Goal: Task Accomplishment & Management: Complete application form

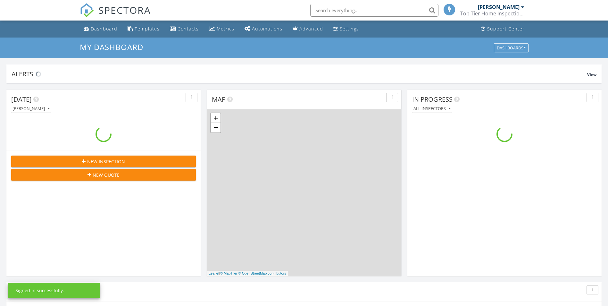
scroll to position [594, 618]
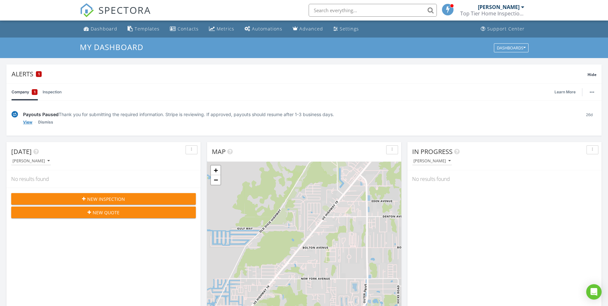
click at [25, 123] on link "View" at bounding box center [27, 122] width 9 height 6
click at [137, 202] on button "New Inspection" at bounding box center [103, 199] width 185 height 12
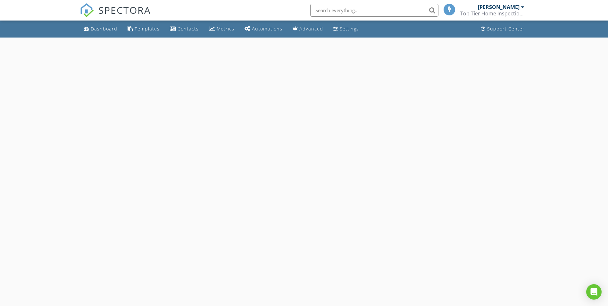
select select "7"
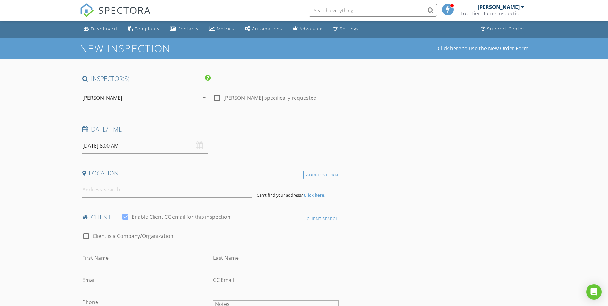
click at [115, 143] on input "08/28/2025 8:00 AM" at bounding box center [145, 146] width 126 height 16
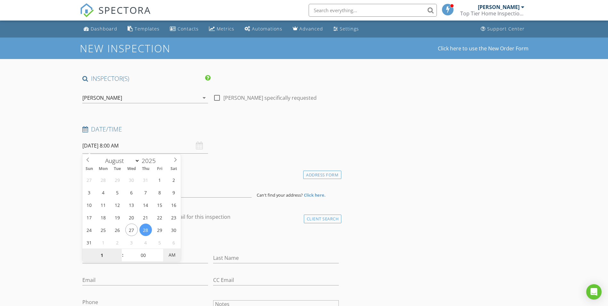
type input "01"
type input "[DATE] 1:00 PM"
click at [174, 258] on span "AM" at bounding box center [172, 255] width 18 height 13
click at [227, 240] on div "check_box_outline_blank Client is a Company/Organization" at bounding box center [210, 239] width 257 height 17
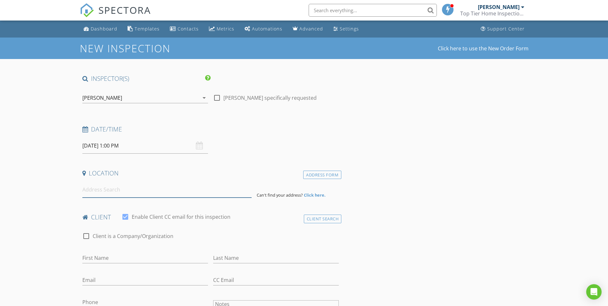
click at [118, 192] on input at bounding box center [166, 190] width 169 height 16
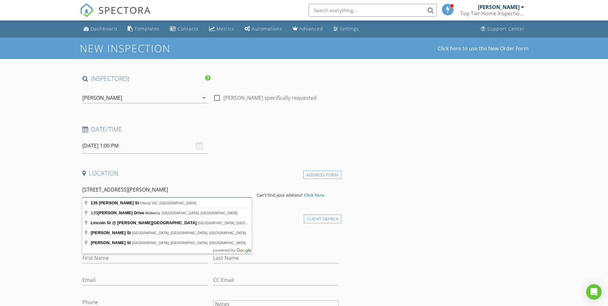
type input "135 smith st melberry"
click at [253, 174] on h4 "Location" at bounding box center [210, 173] width 257 height 8
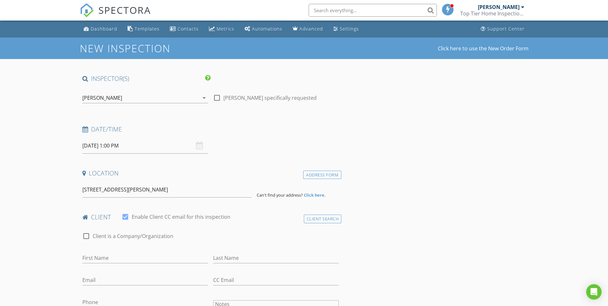
click at [313, 195] on strong "Click here." at bounding box center [315, 195] width 22 height 6
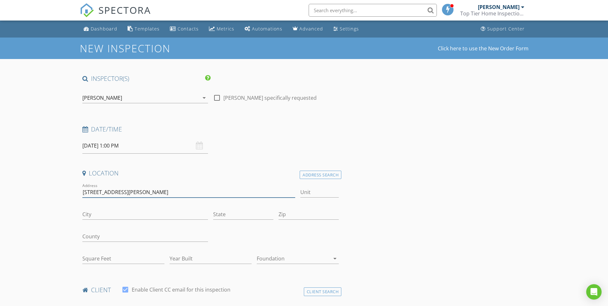
click at [144, 196] on input "135 smith st melberry" at bounding box center [188, 192] width 213 height 11
click at [325, 175] on div "Address Search" at bounding box center [321, 175] width 42 height 9
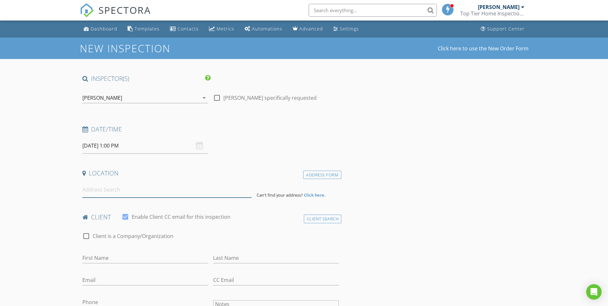
click at [90, 191] on input at bounding box center [166, 190] width 169 height 16
click at [120, 190] on input at bounding box center [166, 190] width 169 height 16
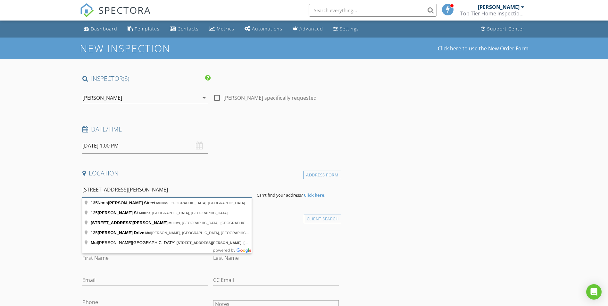
type input "135 smith st mul"
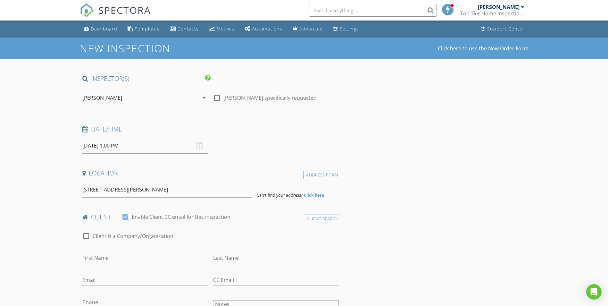
click at [315, 196] on strong "Click here." at bounding box center [315, 195] width 22 height 6
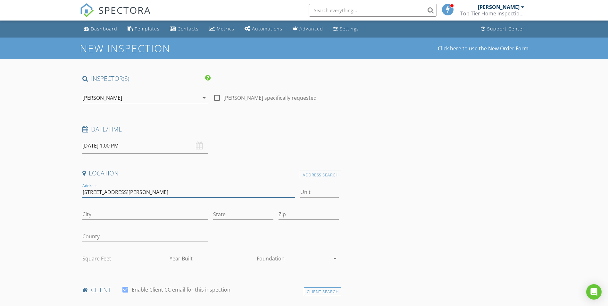
click at [126, 190] on input "135 smith st mul" at bounding box center [188, 192] width 213 height 11
type input "[STREET_ADDRESS][PERSON_NAME]"
click at [115, 212] on input "City" at bounding box center [145, 214] width 126 height 11
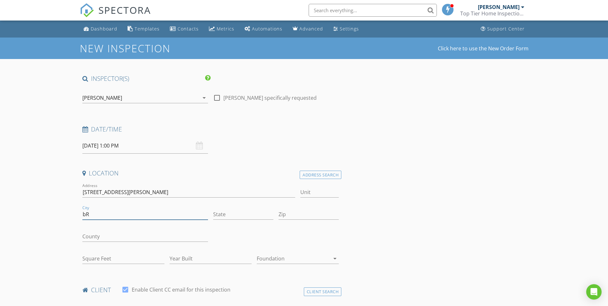
type input "b"
type input "Bradley"
click at [214, 216] on input "State" at bounding box center [243, 214] width 60 height 11
type input "Fl"
click at [303, 219] on input "Zip" at bounding box center [309, 214] width 60 height 11
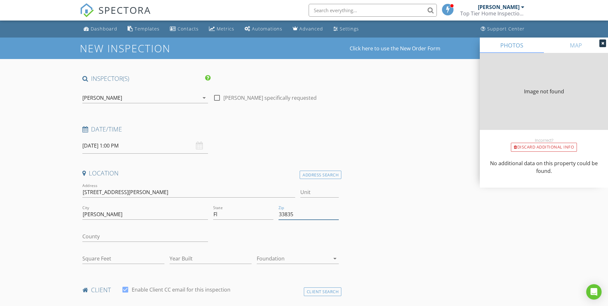
type input "33835"
click at [268, 256] on div at bounding box center [293, 258] width 73 height 10
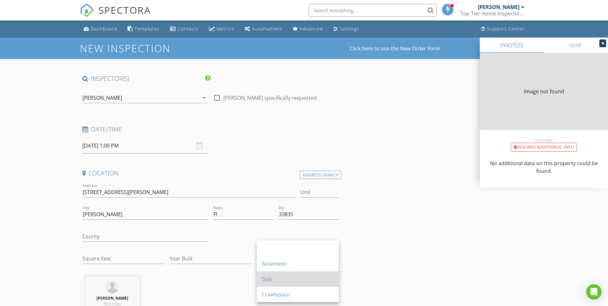
click at [284, 278] on div "Slab" at bounding box center [298, 279] width 72 height 8
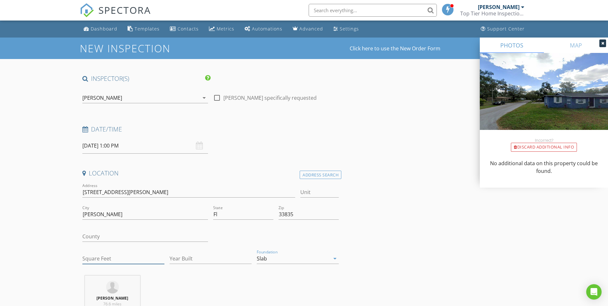
click at [108, 259] on input "Square Feet" at bounding box center [123, 258] width 82 height 11
type input "1956"
click at [200, 257] on input "Year Built" at bounding box center [211, 258] width 82 height 11
type input "1956"
click at [104, 257] on input "1956" at bounding box center [123, 258] width 82 height 11
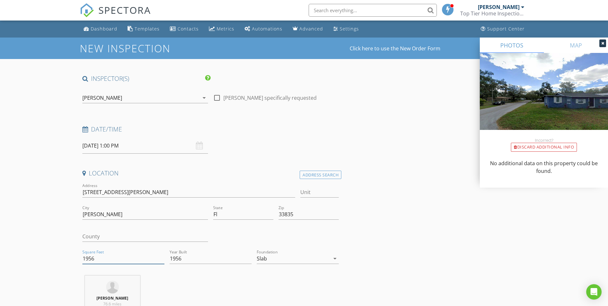
click at [104, 257] on input "1956" at bounding box center [123, 258] width 82 height 11
type input "1"
type input "858"
click at [222, 285] on div "Luis Gonzalez 76.6 miles (2 hours)" at bounding box center [211, 302] width 262 height 53
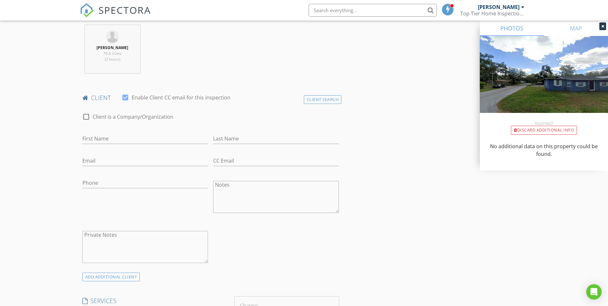
scroll to position [257, 0]
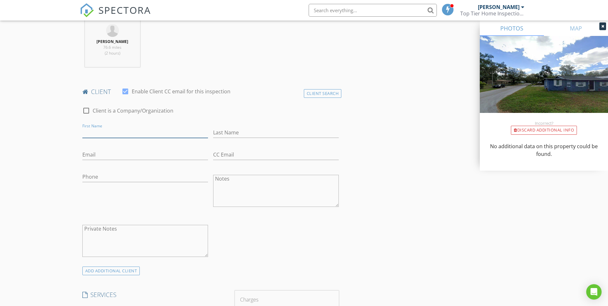
click at [99, 133] on input "First Name" at bounding box center [145, 132] width 126 height 11
paste input "https://app.ezlynx.com/web/account/143467847/overview"
type input "https://app.ezlynx.com/web/account/143467847/overview"
click at [191, 135] on input "https://app.ezlynx.com/web/account/143467847/overview" at bounding box center [145, 132] width 126 height 11
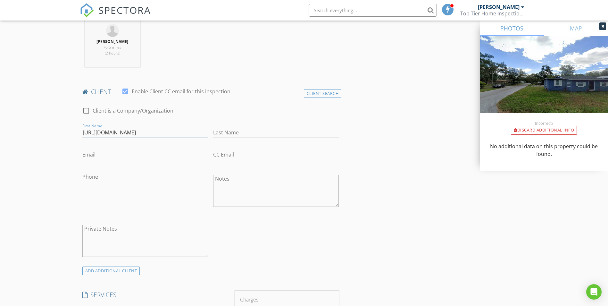
click at [191, 135] on input "https://app.ezlynx.com/web/account/143467847/overview" at bounding box center [145, 132] width 126 height 11
type input "B"
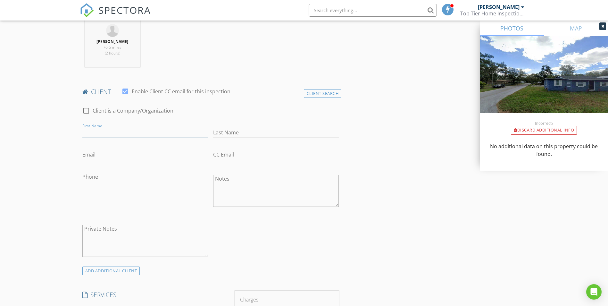
type input "d"
type input "[PERSON_NAME]"
click at [236, 127] on div "Last Name" at bounding box center [276, 133] width 126 height 21
click at [239, 136] on input "Last Name" at bounding box center [276, 132] width 126 height 11
type input "Rey"
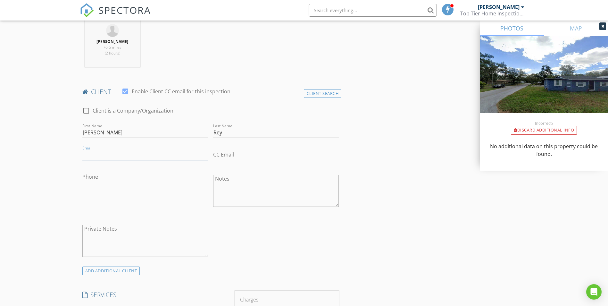
paste input "[EMAIL_ADDRESS][DOMAIN_NAME]"
type input "[EMAIL_ADDRESS][DOMAIN_NAME]"
paste input "text"
click at [114, 175] on input "Phone" at bounding box center [145, 177] width 126 height 11
type input "[PHONE_NUMBER]"
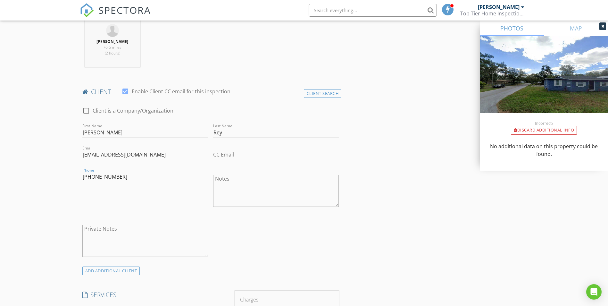
click at [132, 199] on div "Phone 813-967-9507" at bounding box center [145, 191] width 131 height 50
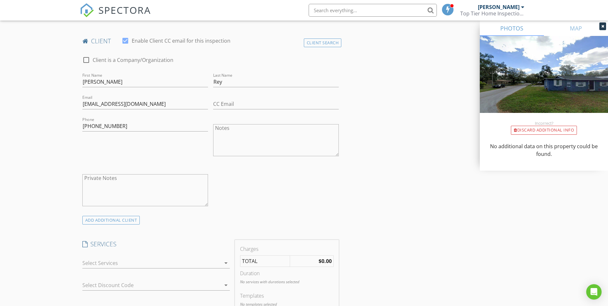
scroll to position [385, 0]
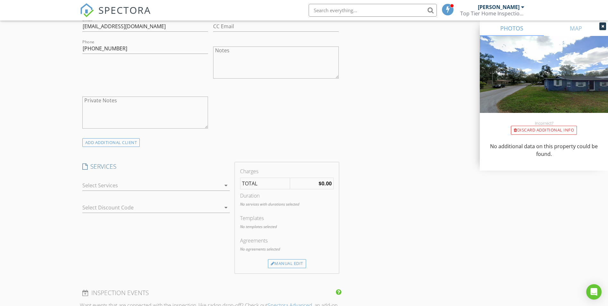
click at [96, 184] on div at bounding box center [151, 185] width 139 height 10
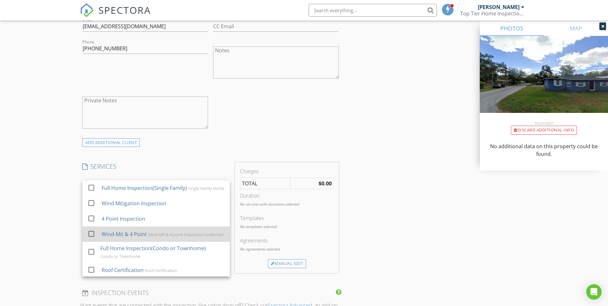
click at [116, 238] on div "Wind-Mit & 4 Point" at bounding box center [123, 234] width 45 height 8
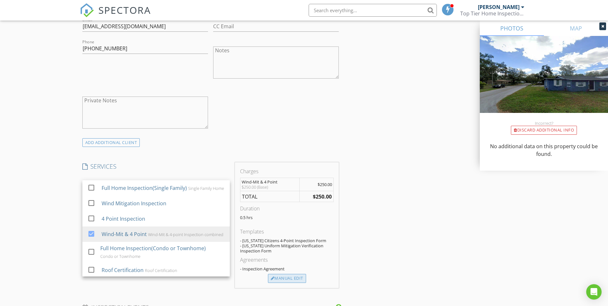
click at [283, 277] on div "Manual Edit" at bounding box center [287, 278] width 38 height 9
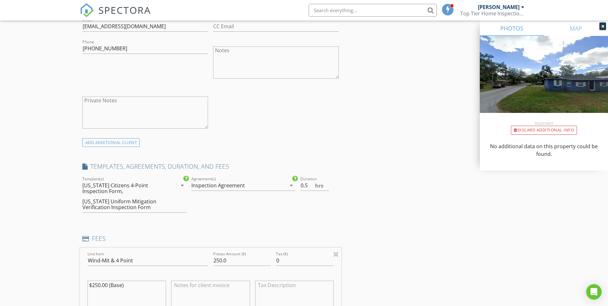
click at [227, 186] on div "Inspection Agreement" at bounding box center [218, 186] width 54 height 6
click at [228, 194] on div "Inspection Agreement" at bounding box center [251, 191] width 78 height 8
click at [219, 261] on input "250.0" at bounding box center [242, 260] width 58 height 11
type input "200.0"
click at [97, 286] on textarea "$250.00 (Base)" at bounding box center [127, 297] width 79 height 32
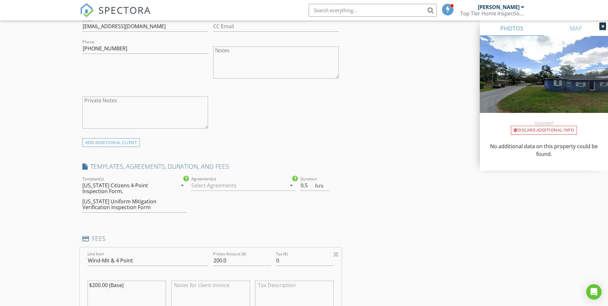
type textarea "$200.00 (Base)"
click at [49, 240] on div "New Inspection Click here to use the New Order Form INSPECTOR(S) check_box Luis…" at bounding box center [304, 251] width 608 height 1196
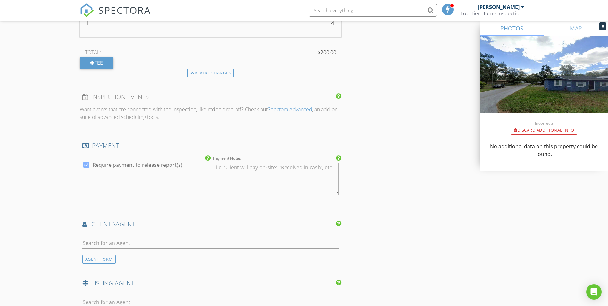
scroll to position [770, 0]
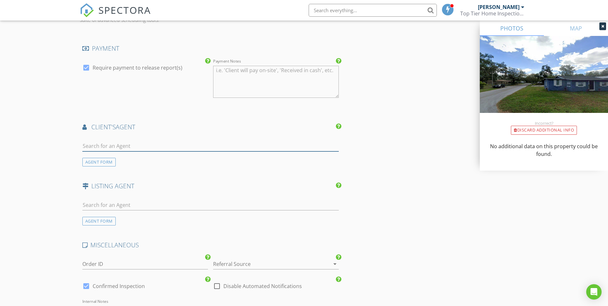
click at [108, 144] on input "text" at bounding box center [210, 146] width 257 height 11
type input "sydn"
click at [90, 164] on img at bounding box center [90, 160] width 10 height 10
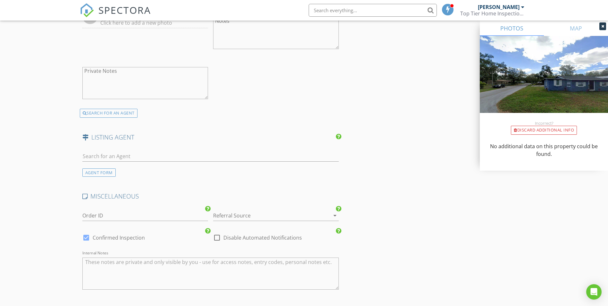
scroll to position [1026, 0]
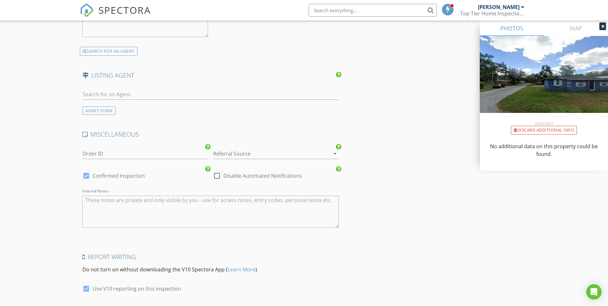
click at [215, 174] on div at bounding box center [217, 175] width 11 height 11
checkbox input "true"
click at [89, 176] on div at bounding box center [86, 175] width 11 height 11
checkbox input "false"
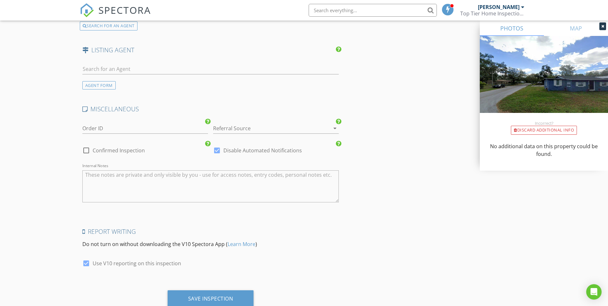
scroll to position [1074, 0]
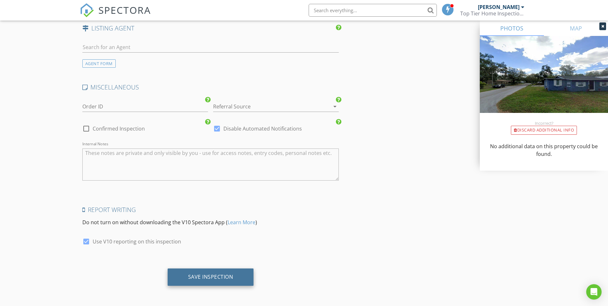
click at [214, 277] on div "Save Inspection" at bounding box center [210, 277] width 45 height 6
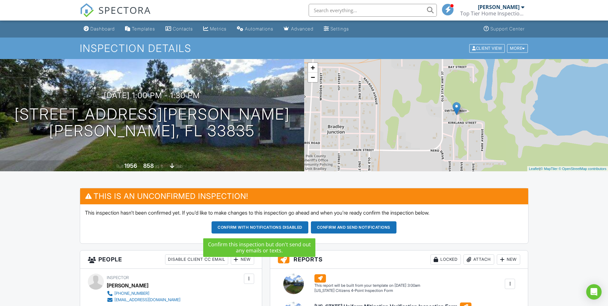
click at [262, 227] on button "Confirm with notifications disabled" at bounding box center [260, 227] width 97 height 12
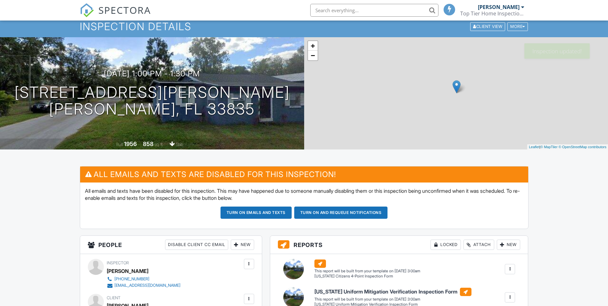
scroll to position [128, 0]
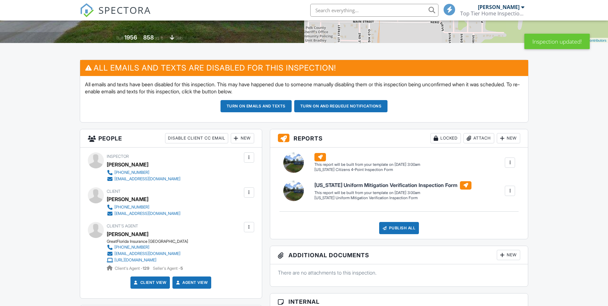
click at [514, 164] on div at bounding box center [510, 162] width 10 height 10
click at [513, 164] on div at bounding box center [510, 162] width 6 height 6
click at [502, 179] on div "Build Now" at bounding box center [497, 181] width 31 height 8
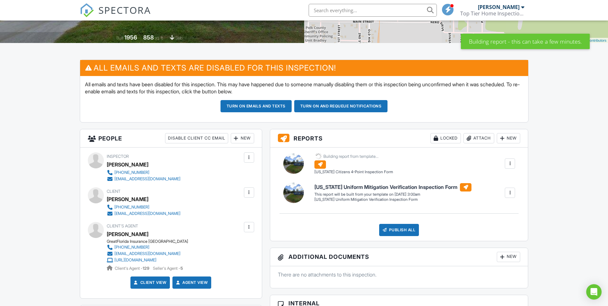
click at [510, 192] on div at bounding box center [510, 193] width 6 height 6
click at [504, 210] on div "Build Now" at bounding box center [497, 211] width 31 height 8
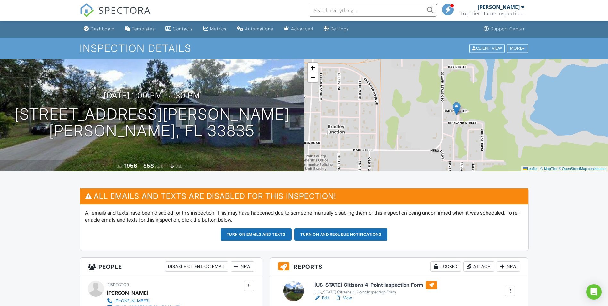
click at [94, 29] on div "Dashboard" at bounding box center [102, 28] width 24 height 5
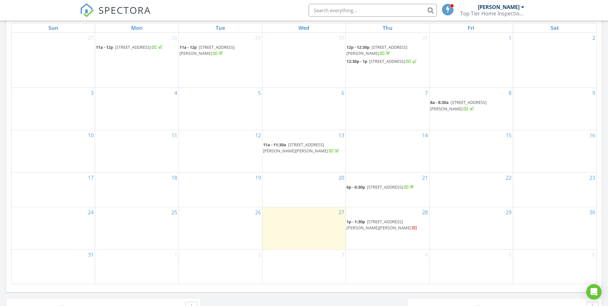
scroll to position [356, 0]
